Goal: Task Accomplishment & Management: Use online tool/utility

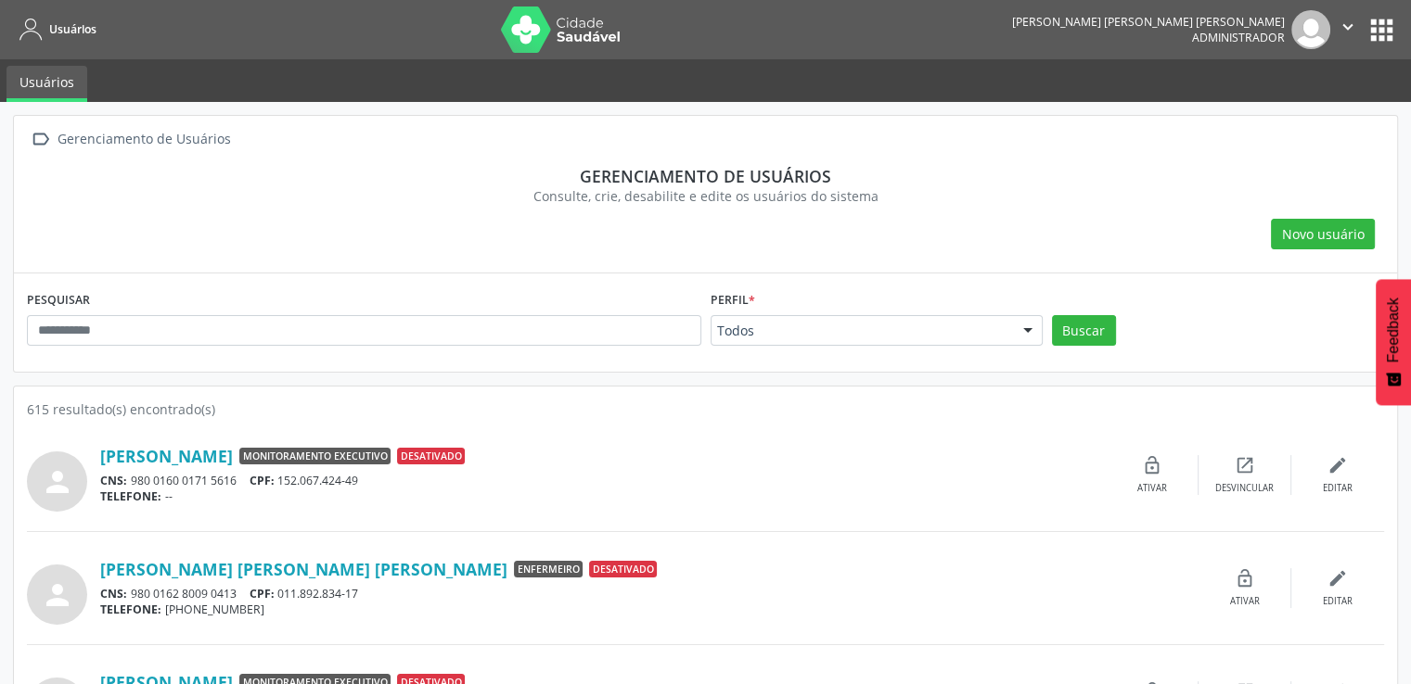
click at [1377, 34] on button "apps" at bounding box center [1381, 30] width 32 height 32
click at [901, 460] on div "Adalberon Santos Rocha Monitoramento Executivo Desativado" at bounding box center [602, 456] width 1005 height 20
click at [1380, 38] on button "apps" at bounding box center [1381, 30] width 32 height 32
click at [1093, 190] on div "Consulte, crie, desabilite e edite os usuários do sistema" at bounding box center [705, 195] width 1331 height 19
click at [1383, 27] on button "apps" at bounding box center [1381, 30] width 32 height 32
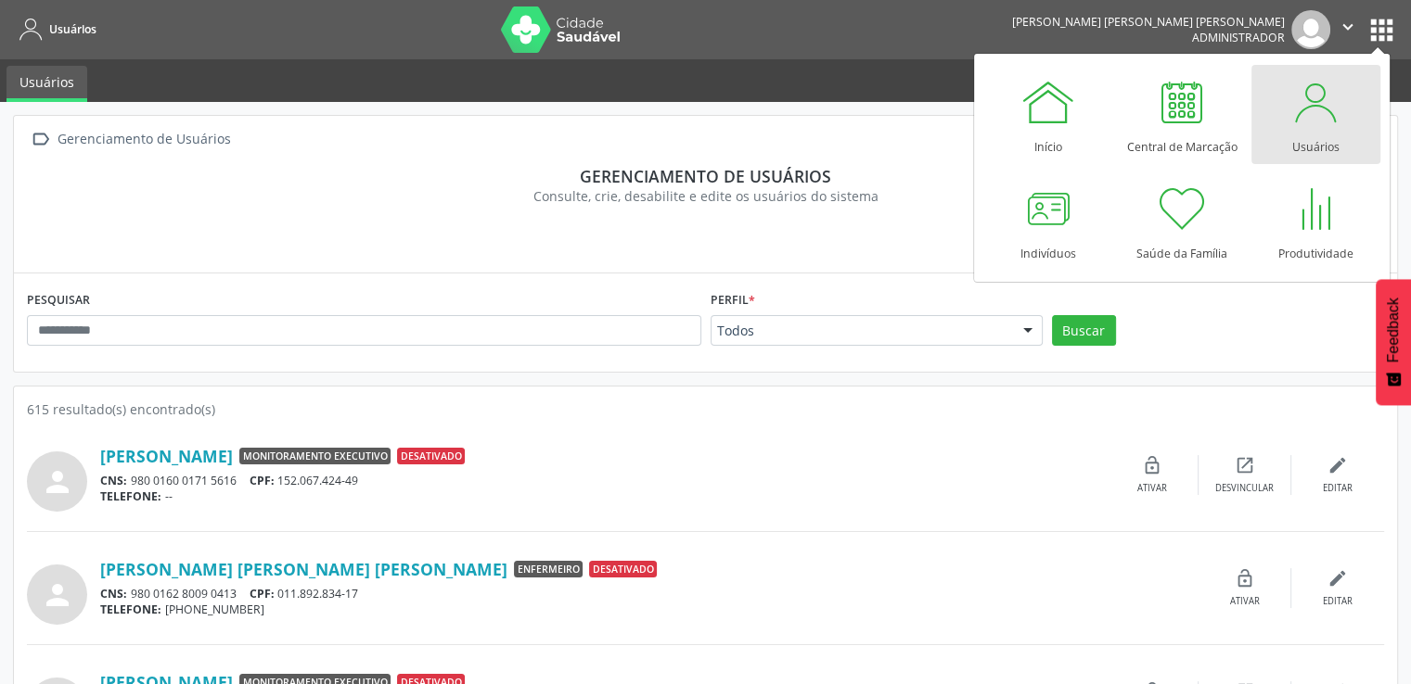
click at [1333, 121] on div at bounding box center [1315, 102] width 56 height 56
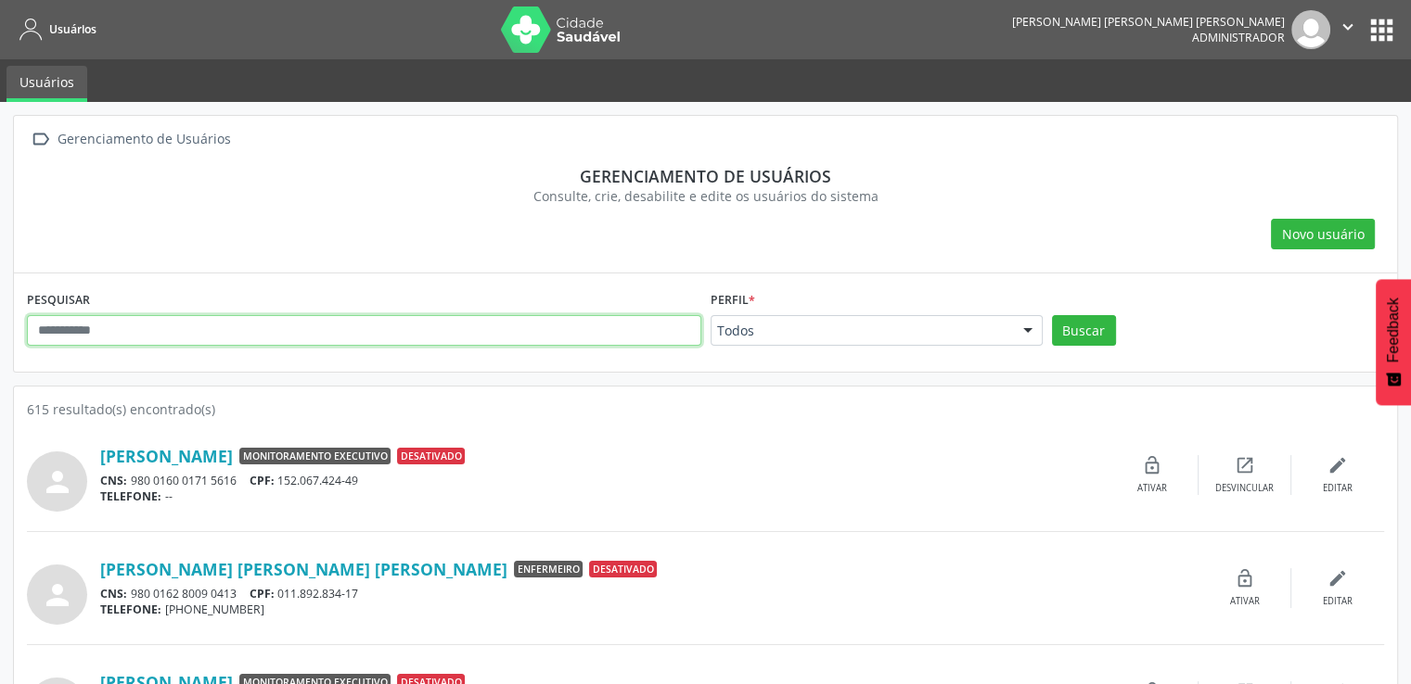
click at [467, 331] on input "text" at bounding box center [364, 331] width 674 height 32
type input "**********"
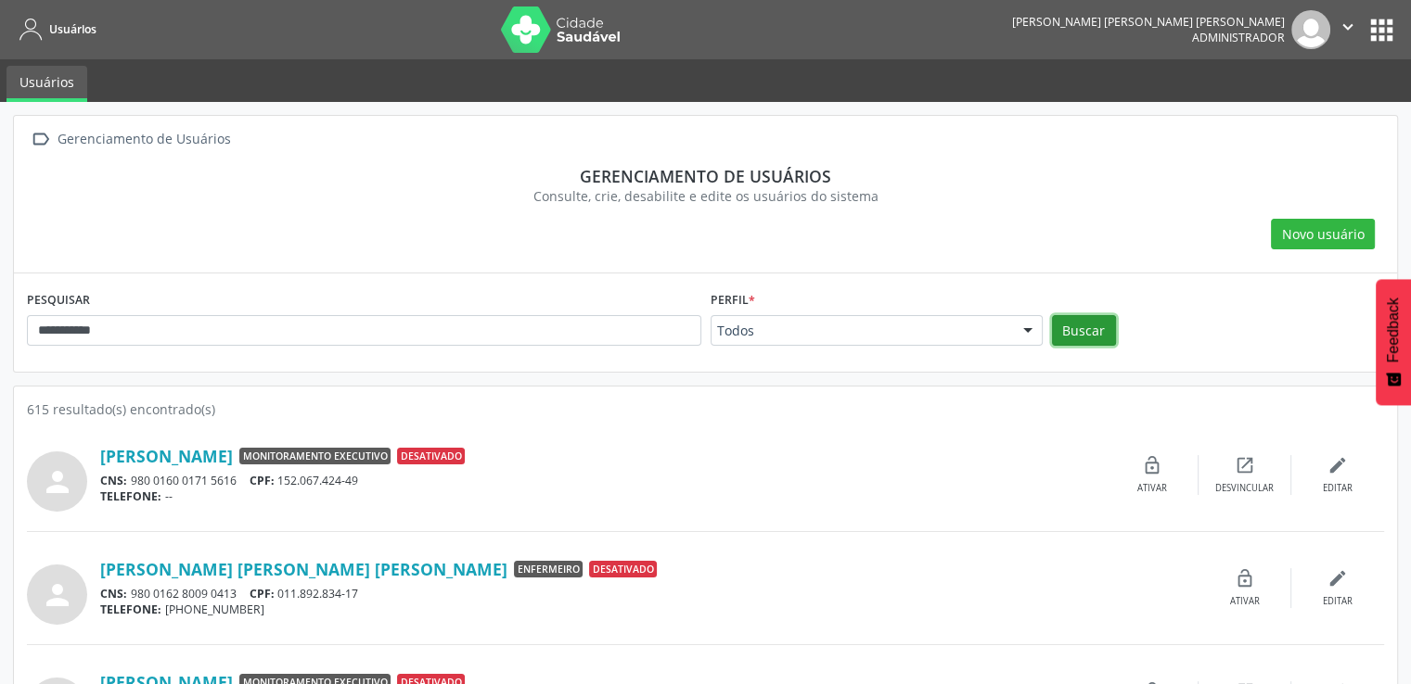
click at [1080, 333] on button "Buscar" at bounding box center [1084, 331] width 64 height 32
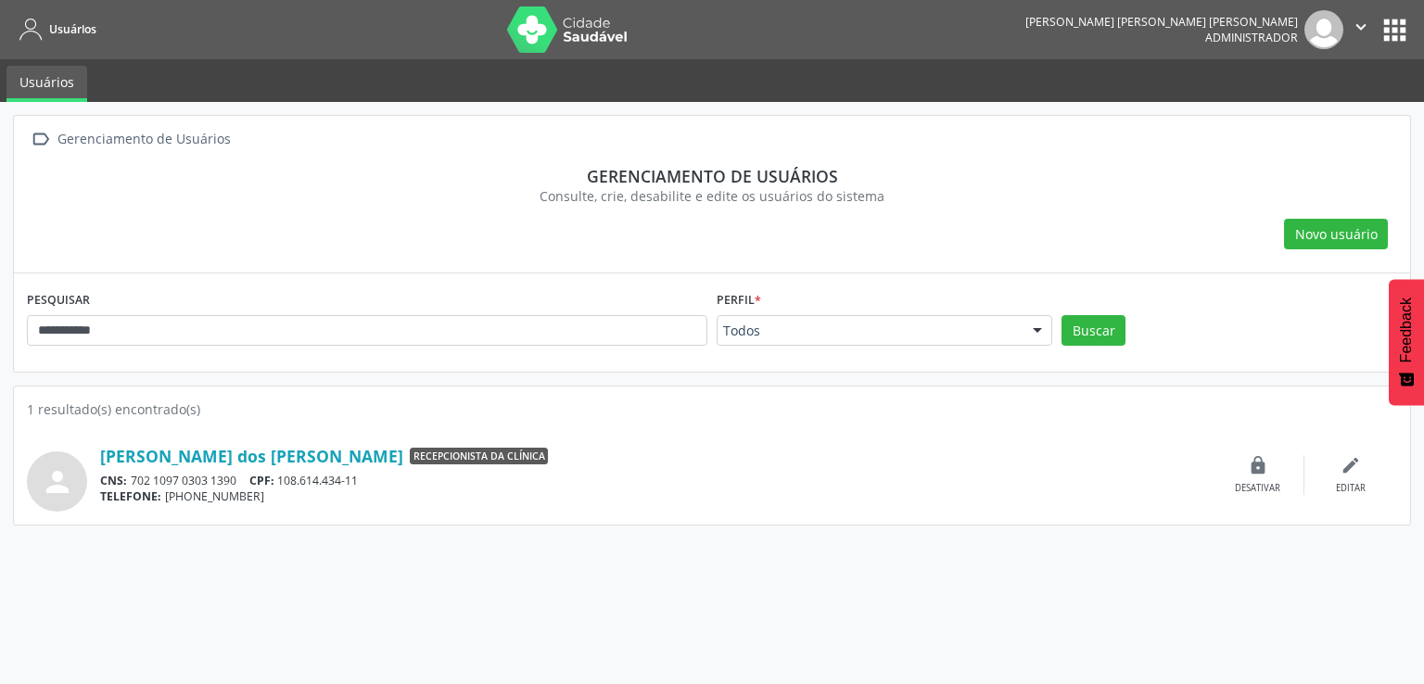
click at [1354, 23] on icon "" at bounding box center [1361, 27] width 20 height 20
click at [1281, 111] on link "Sair" at bounding box center [1314, 113] width 128 height 26
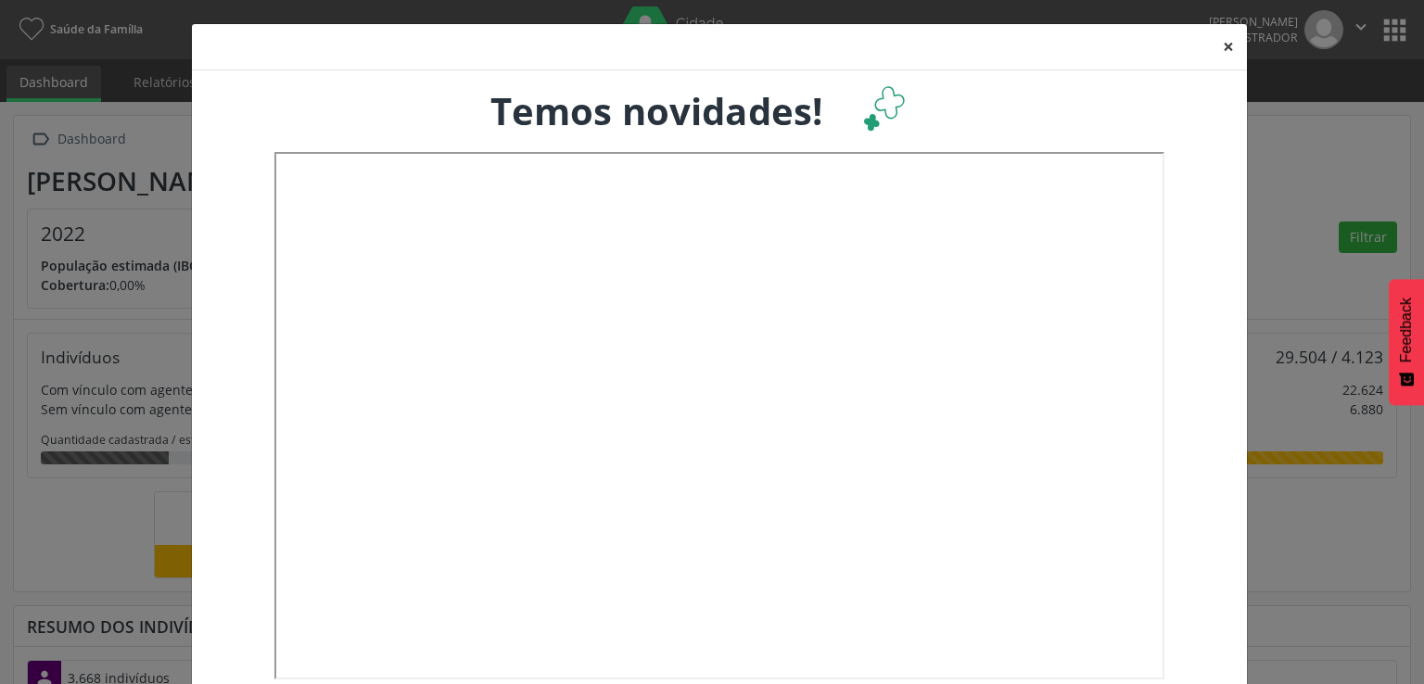
click at [1210, 46] on button "×" at bounding box center [1228, 46] width 37 height 45
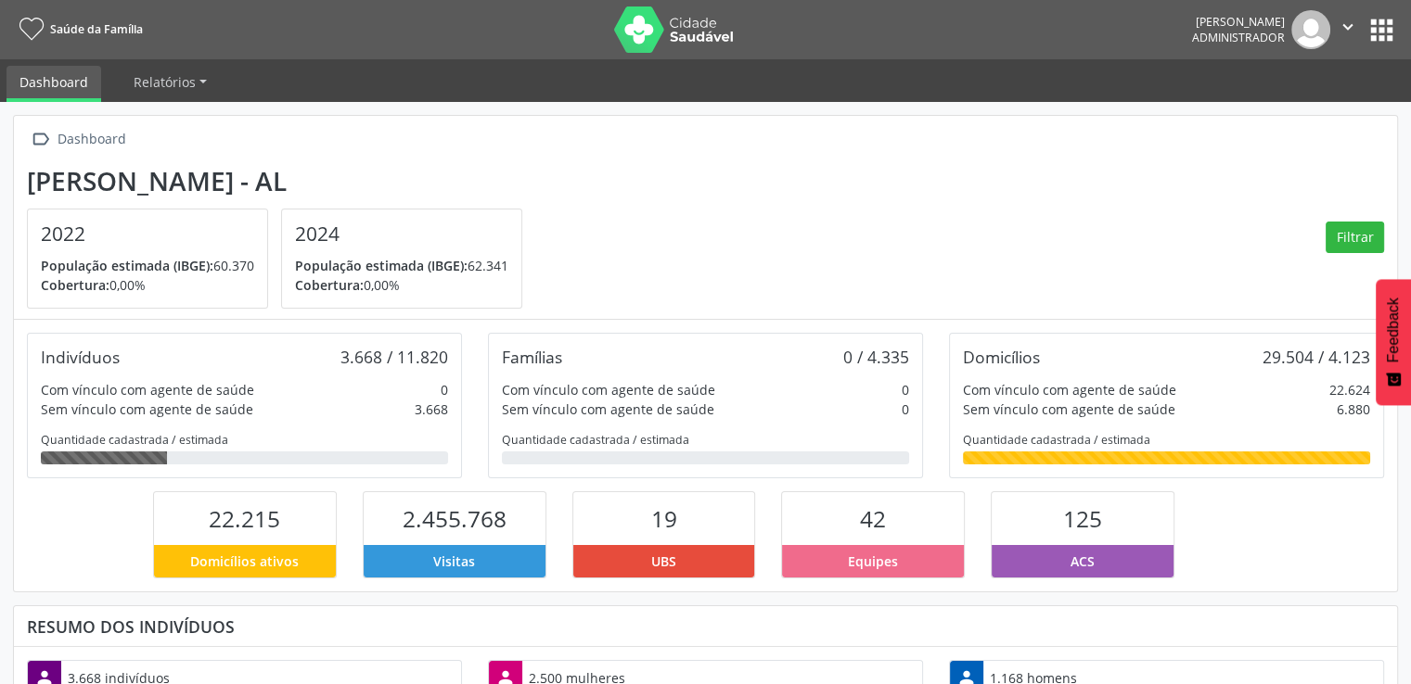
click at [1383, 27] on button "apps" at bounding box center [1381, 30] width 32 height 32
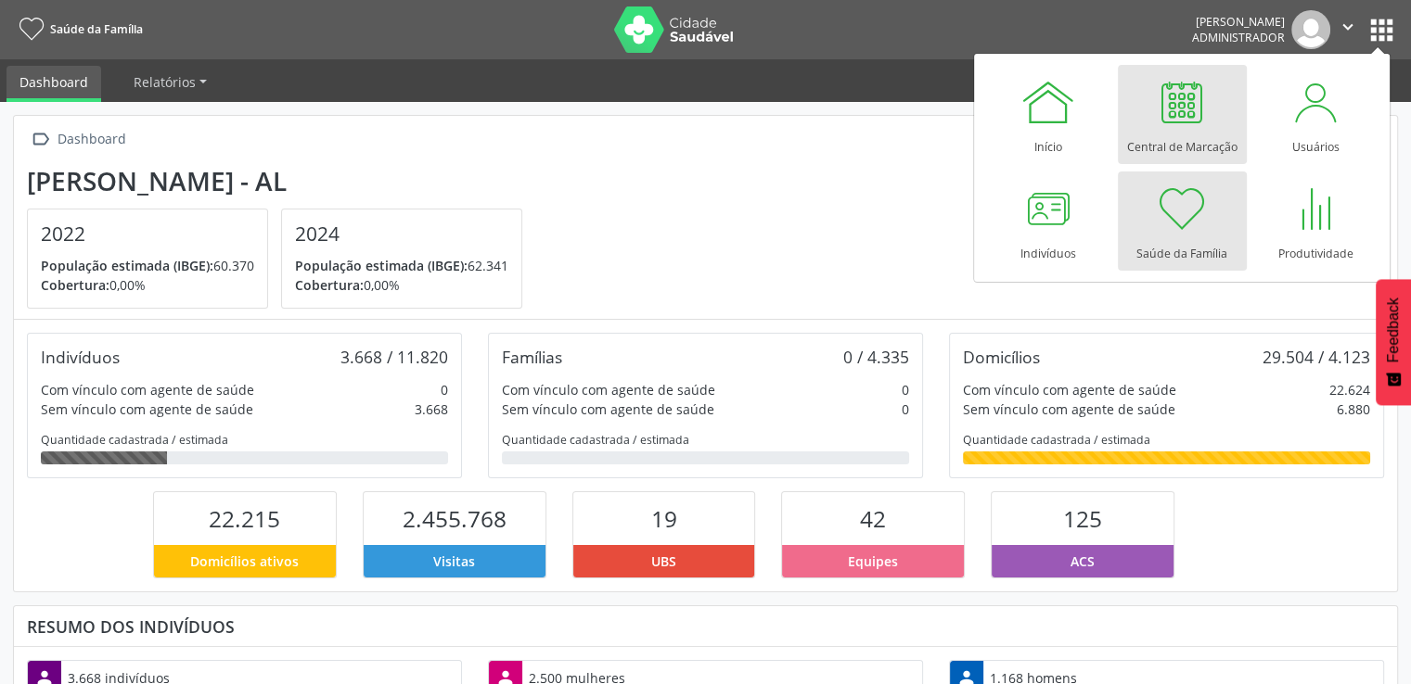
click at [1183, 103] on div at bounding box center [1182, 102] width 56 height 56
